Goal: Find specific fact: Locate a discrete piece of known information

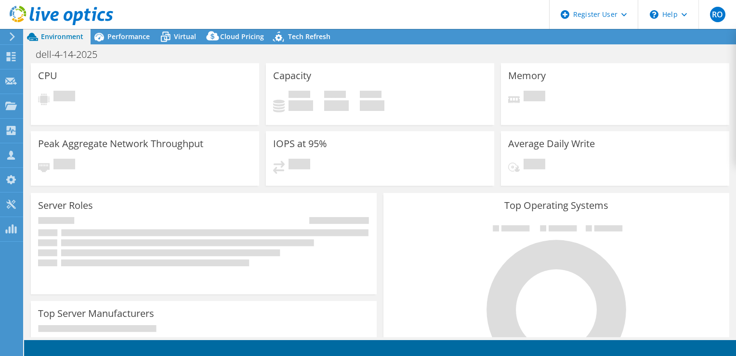
select select "USD"
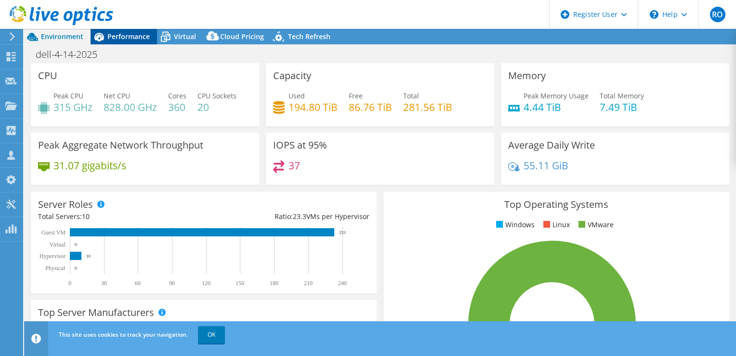
click at [128, 39] on span "Performance" at bounding box center [128, 36] width 42 height 9
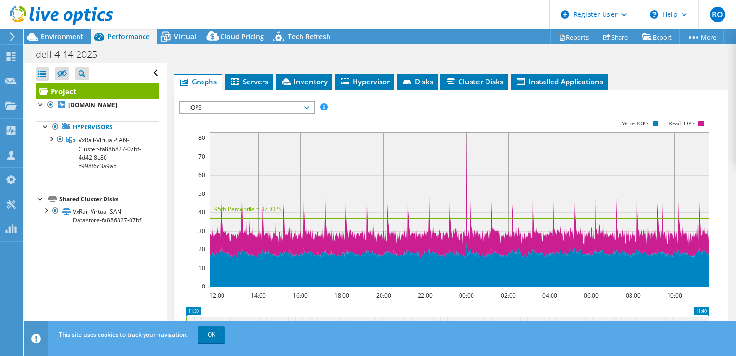
scroll to position [179, 0]
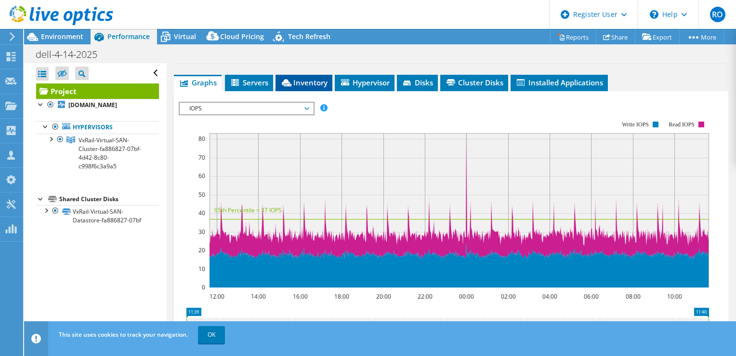
click at [300, 87] on span "Inventory" at bounding box center [303, 83] width 47 height 10
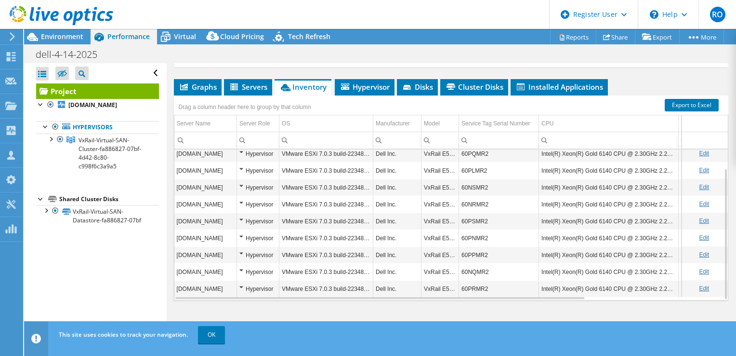
scroll to position [183, 0]
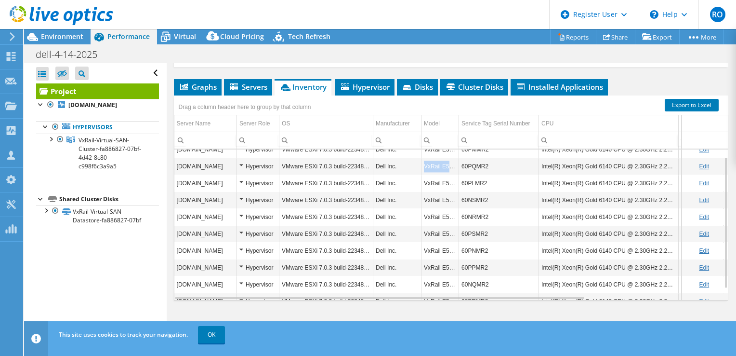
drag, startPoint x: 456, startPoint y: 178, endPoint x: 424, endPoint y: 179, distance: 31.8
click at [424, 175] on td "VxRail E560F" at bounding box center [441, 166] width 38 height 17
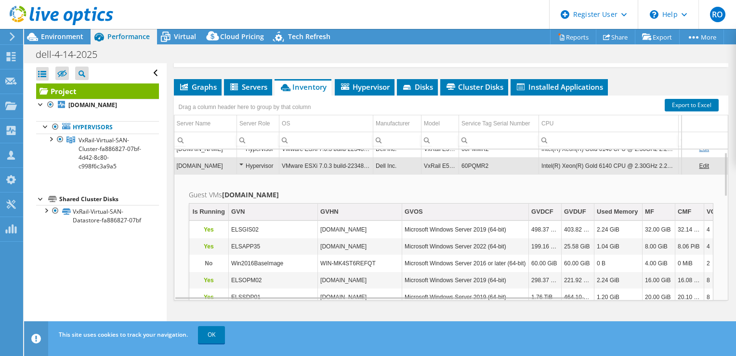
scroll to position [9, 0]
drag, startPoint x: 455, startPoint y: 179, endPoint x: 418, endPoint y: 172, distance: 37.2
click at [418, 172] on tr "[DOMAIN_NAME] Hypervisor VMware ESXi 7.0.3 build-22348816 Dell Inc. VxRail E560…" at bounding box center [538, 165] width 728 height 17
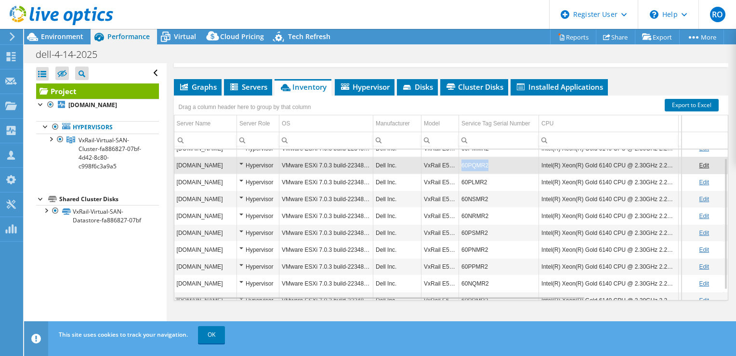
copy td "60PQMR2"
drag, startPoint x: 506, startPoint y: 176, endPoint x: 463, endPoint y: 177, distance: 43.9
click at [463, 173] on td "60PQMR2" at bounding box center [499, 165] width 80 height 17
